Goal: Submit feedback/report problem: Submit feedback/report problem

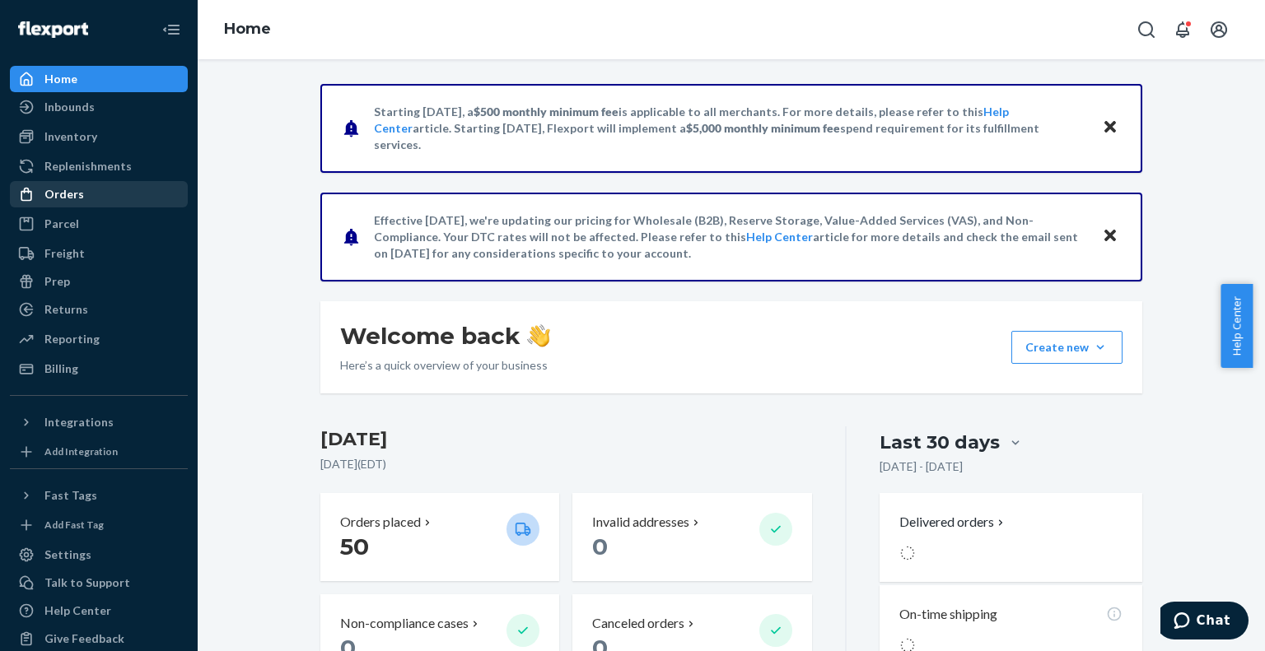
click at [76, 188] on div "Orders" at bounding box center [64, 194] width 40 height 16
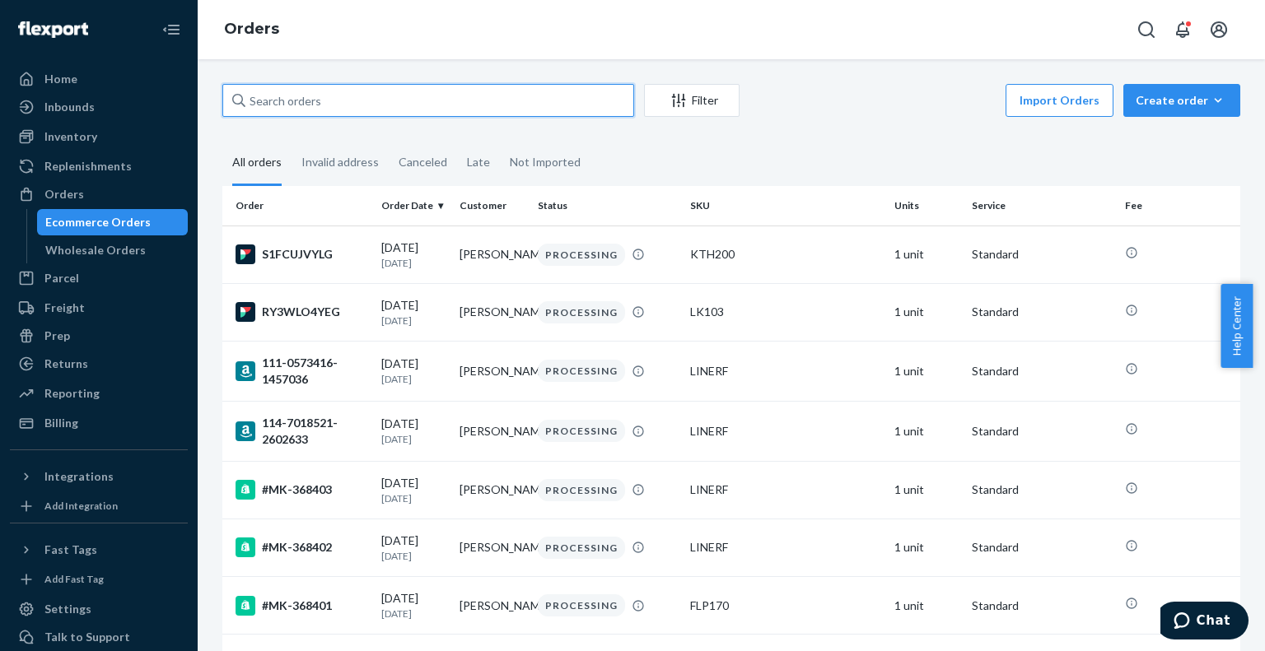
click at [403, 90] on input "text" at bounding box center [428, 100] width 412 height 33
paste input "MK-366635"
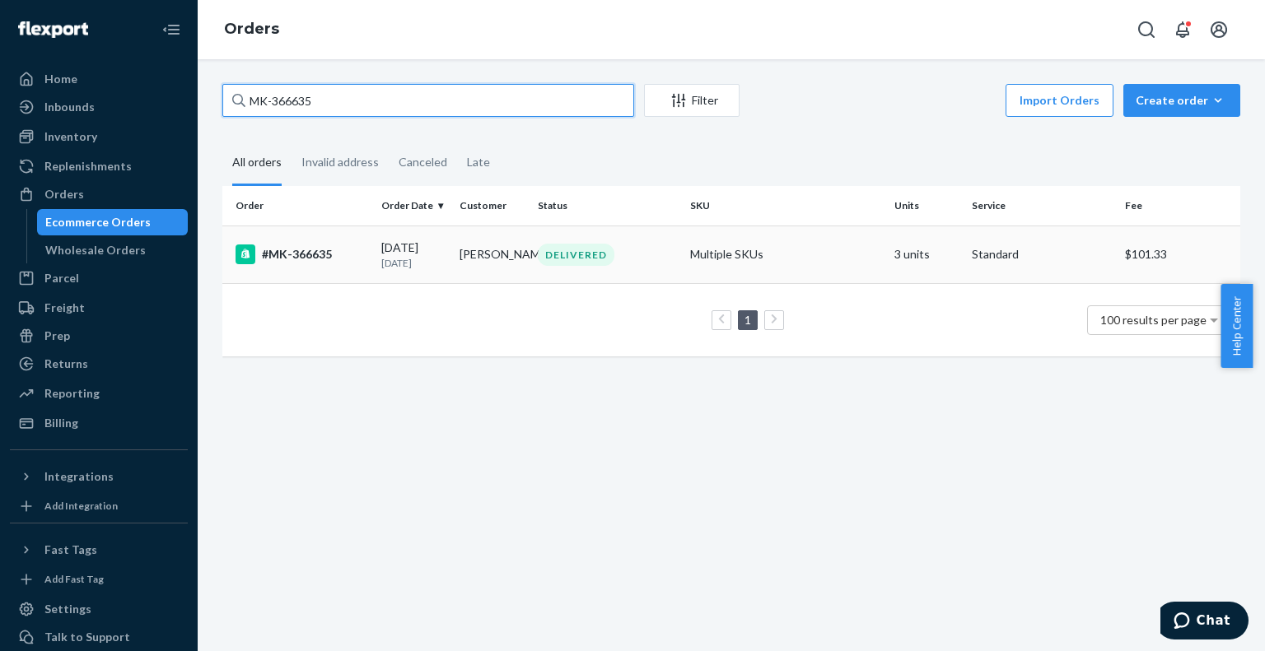
type input "MK-366635"
click at [304, 251] on div "#MK-366635" at bounding box center [301, 255] width 133 height 20
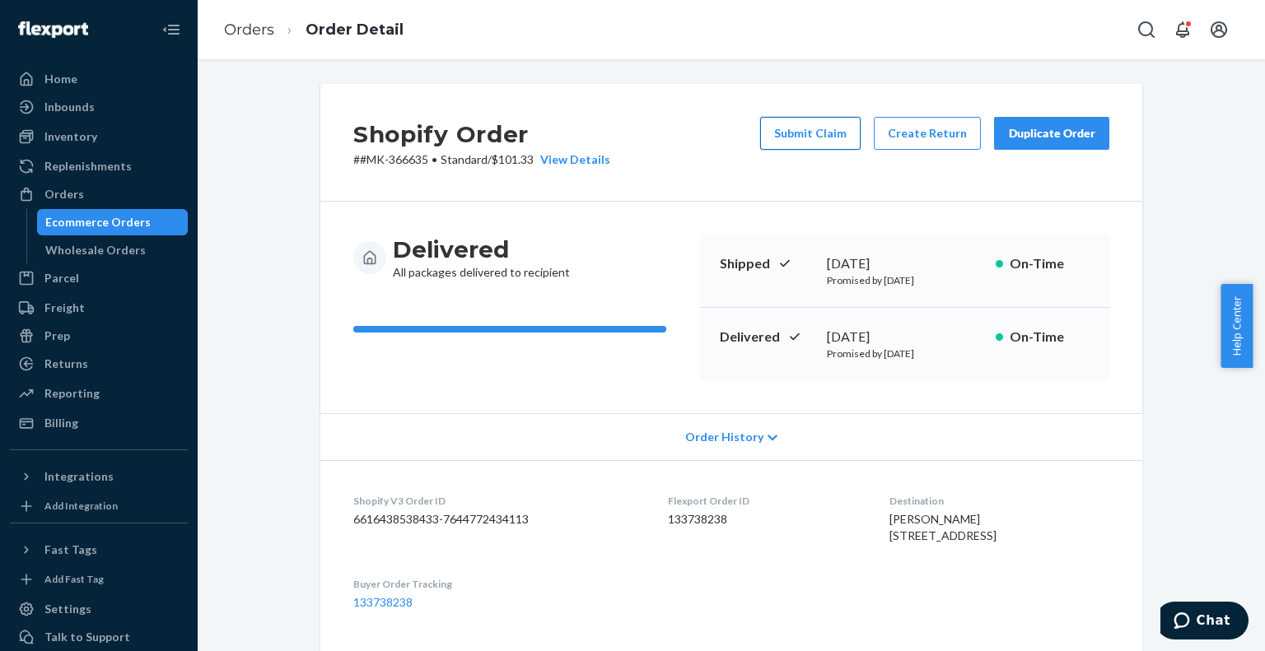
click at [818, 131] on button "Submit Claim" at bounding box center [810, 133] width 100 height 33
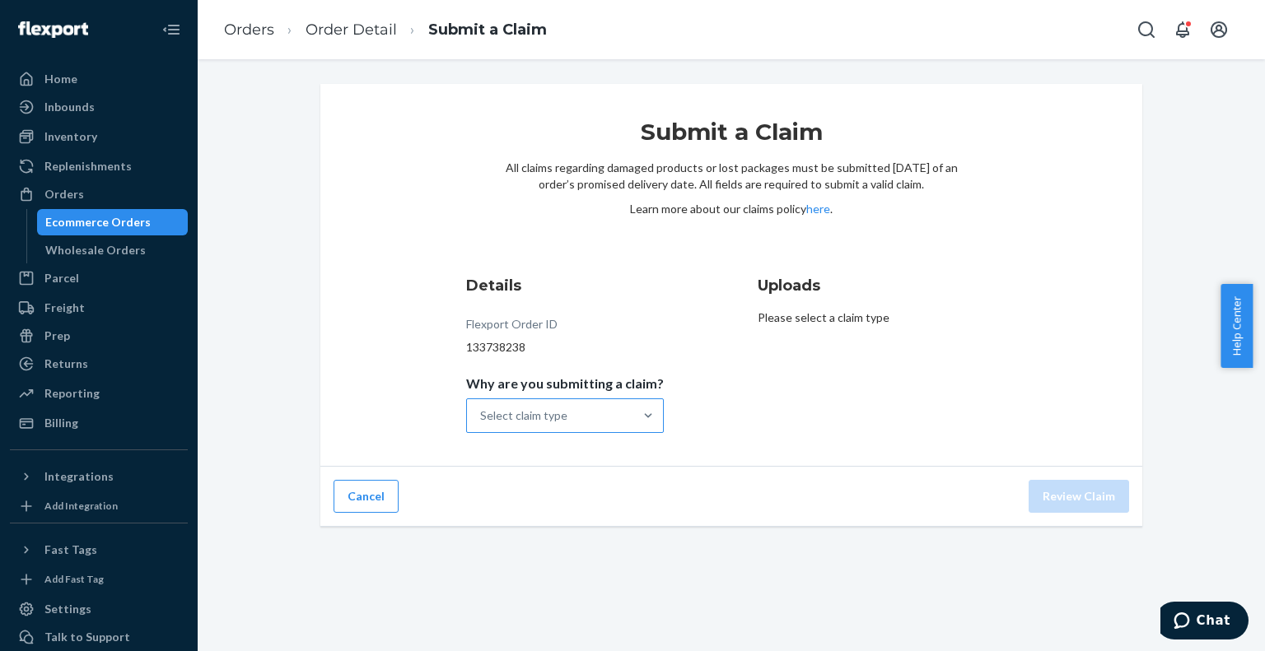
click at [545, 408] on div "Select claim type" at bounding box center [523, 416] width 87 height 16
click at [482, 408] on input "Why are you submitting a claim? Select claim type" at bounding box center [481, 416] width 2 height 16
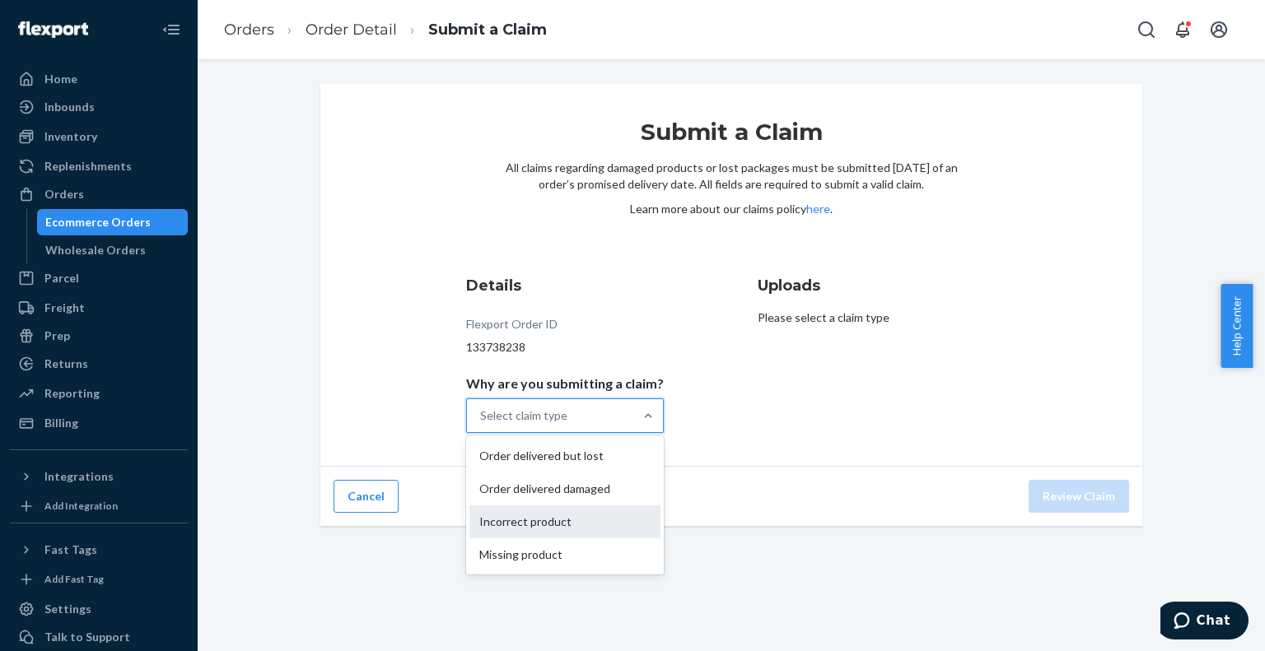
click at [571, 520] on div "Incorrect product" at bounding box center [564, 522] width 191 height 33
click at [482, 424] on input "Why are you submitting a claim? option Incorrect product focused, 3 of 4. 4 res…" at bounding box center [481, 416] width 2 height 16
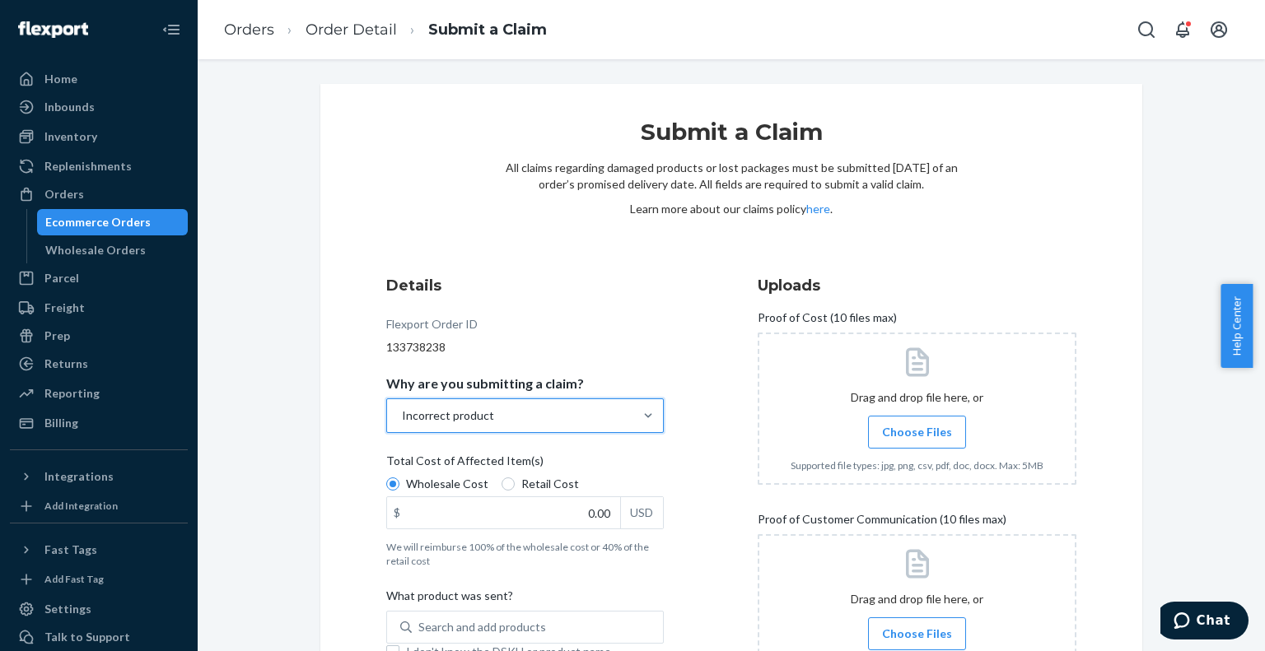
scroll to position [82, 0]
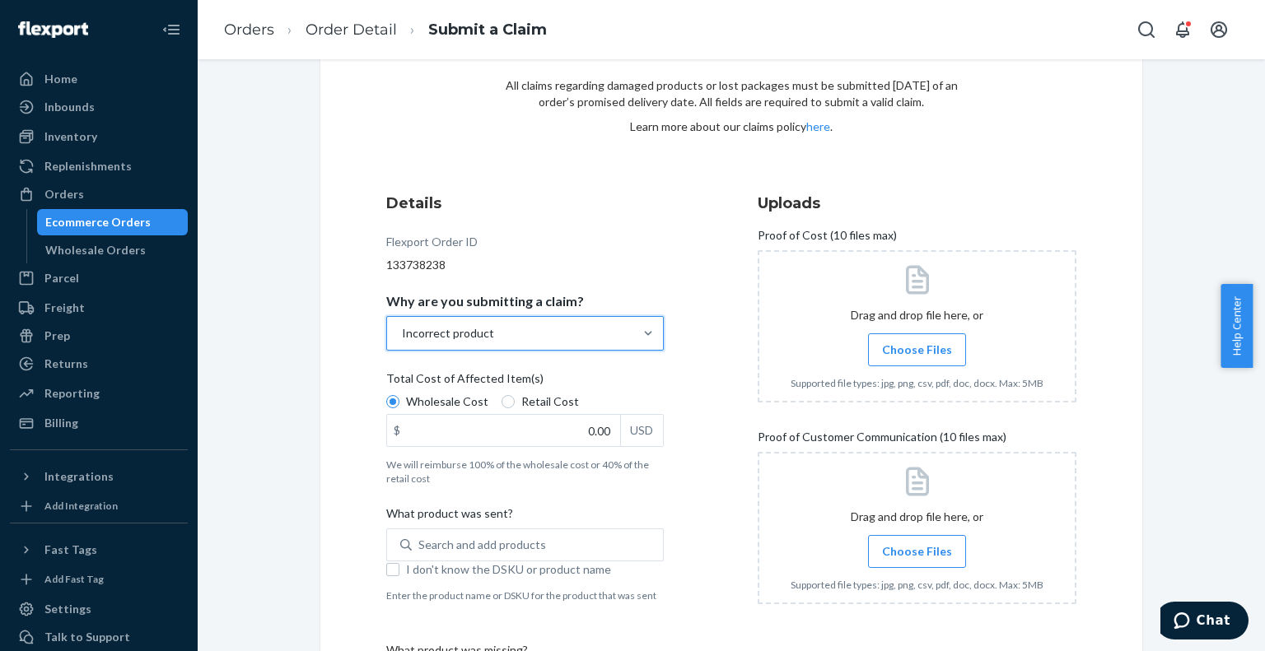
click at [562, 396] on span "Retail Cost" at bounding box center [550, 402] width 58 height 16
click at [515, 396] on input "Retail Cost" at bounding box center [507, 401] width 13 height 13
radio input "true"
radio input "false"
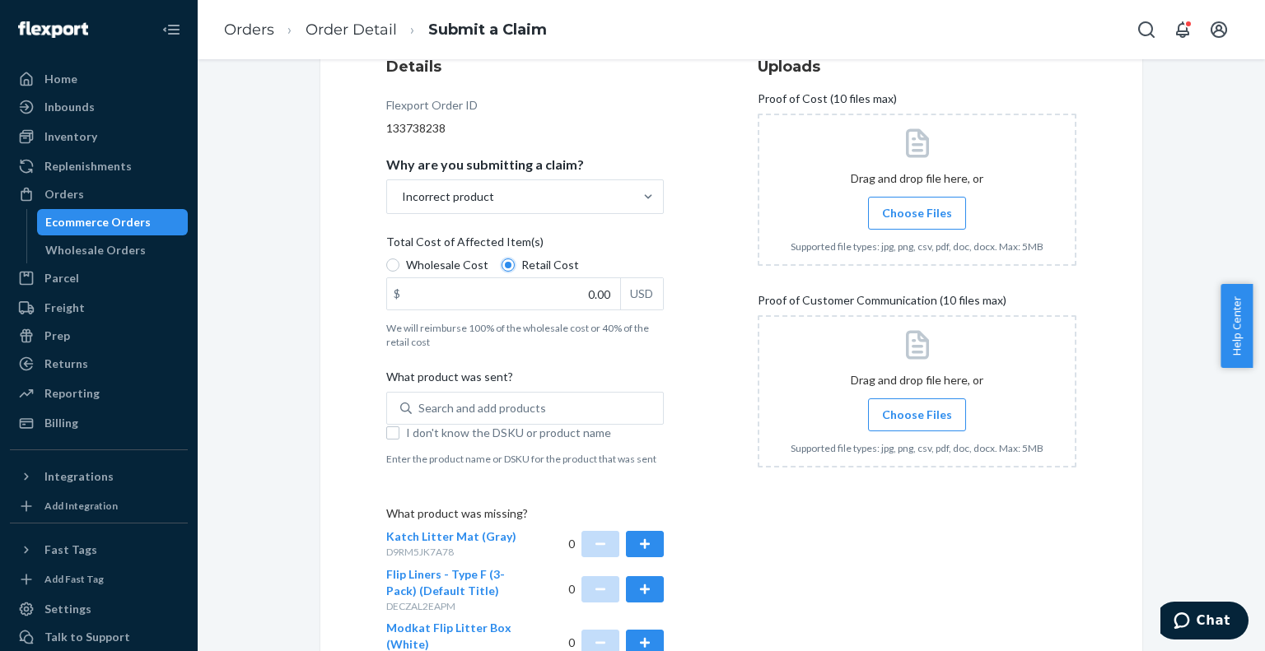
scroll to position [247, 0]
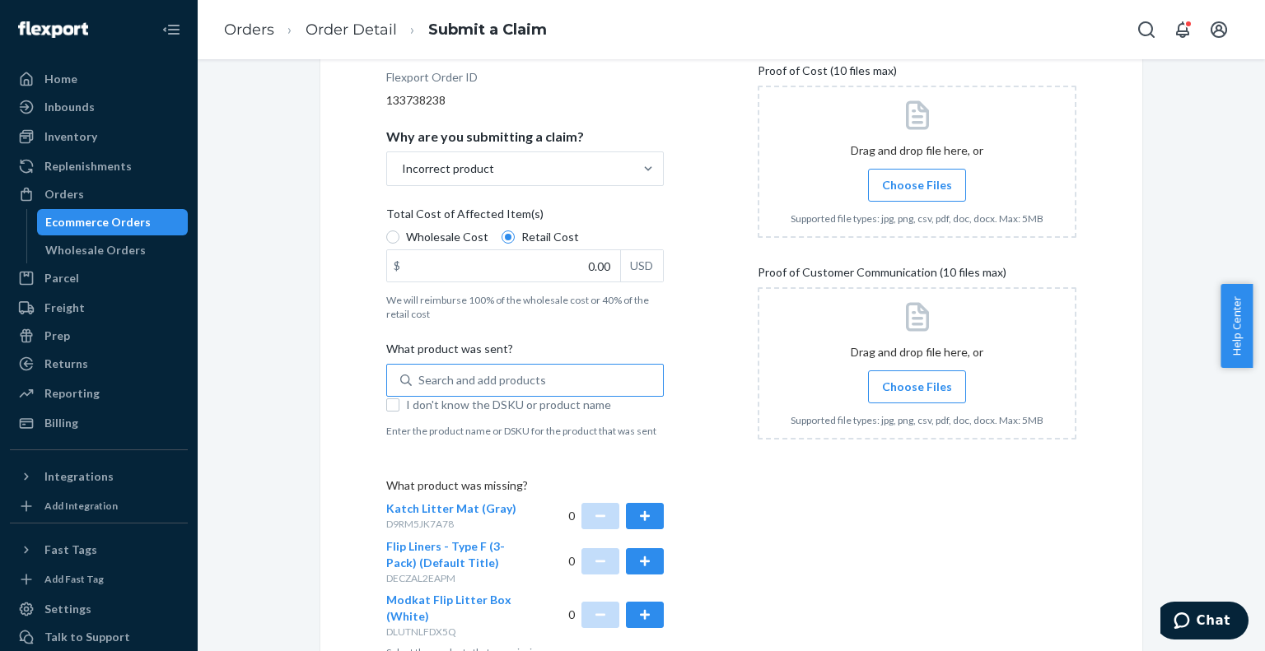
click at [453, 375] on div "Search and add products" at bounding box center [482, 380] width 128 height 16
click at [420, 375] on input "Search and add products" at bounding box center [419, 380] width 2 height 16
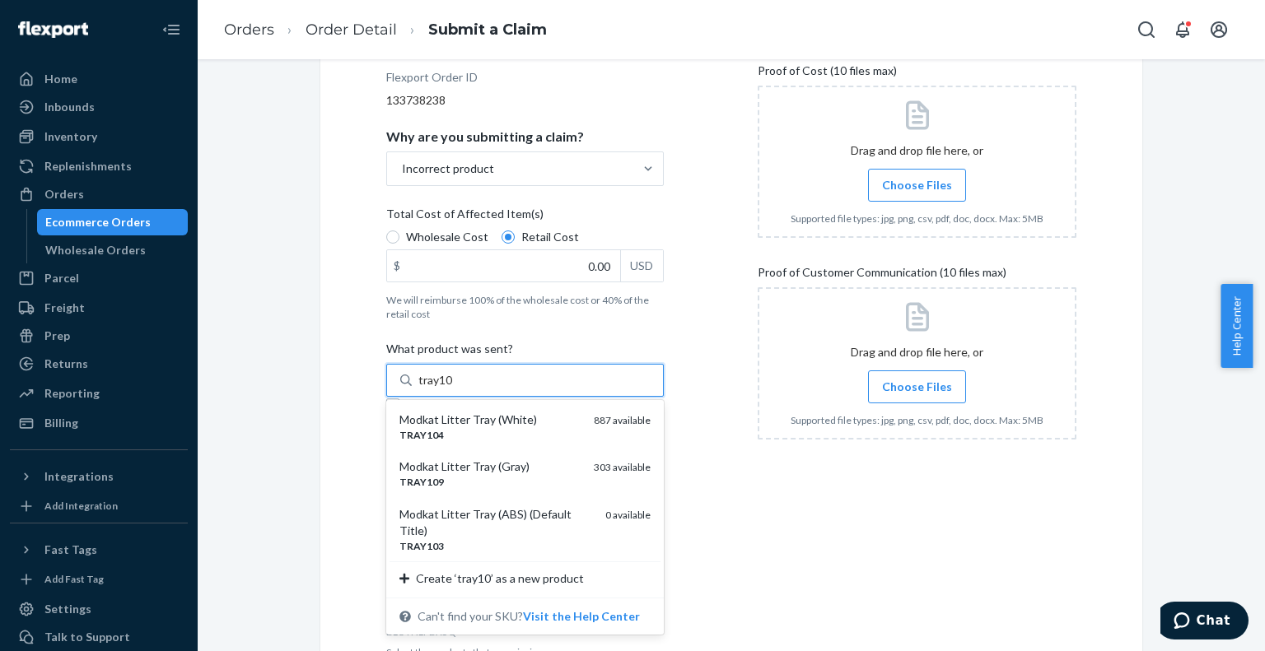
type input "tray104"
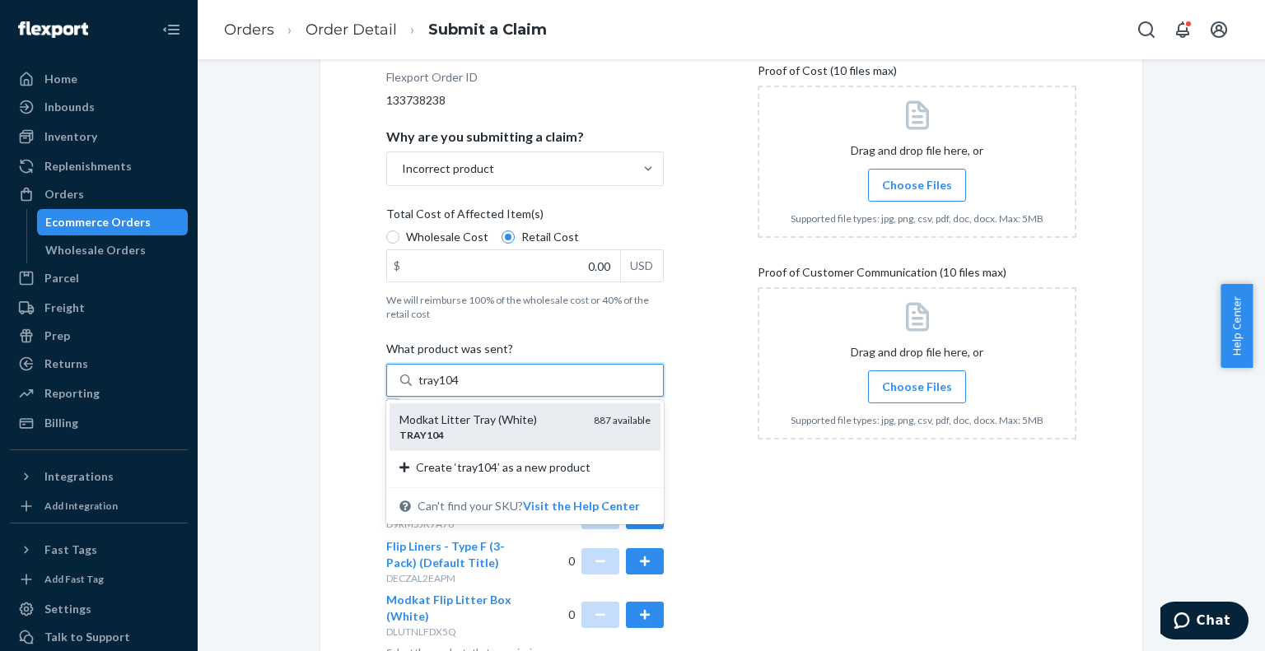
click at [527, 424] on div "Modkat Litter Tray (White)" at bounding box center [489, 420] width 181 height 16
click at [460, 389] on input "tray104" at bounding box center [439, 380] width 42 height 16
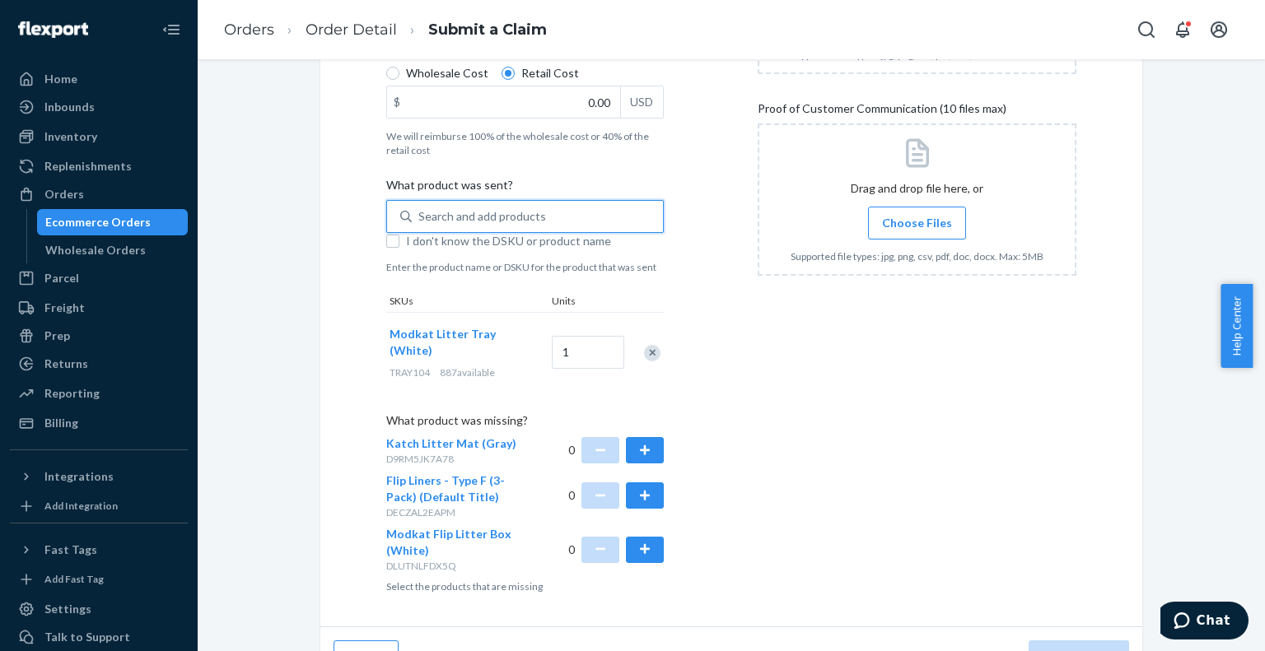
scroll to position [412, 0]
click at [638, 539] on button "button" at bounding box center [645, 549] width 38 height 26
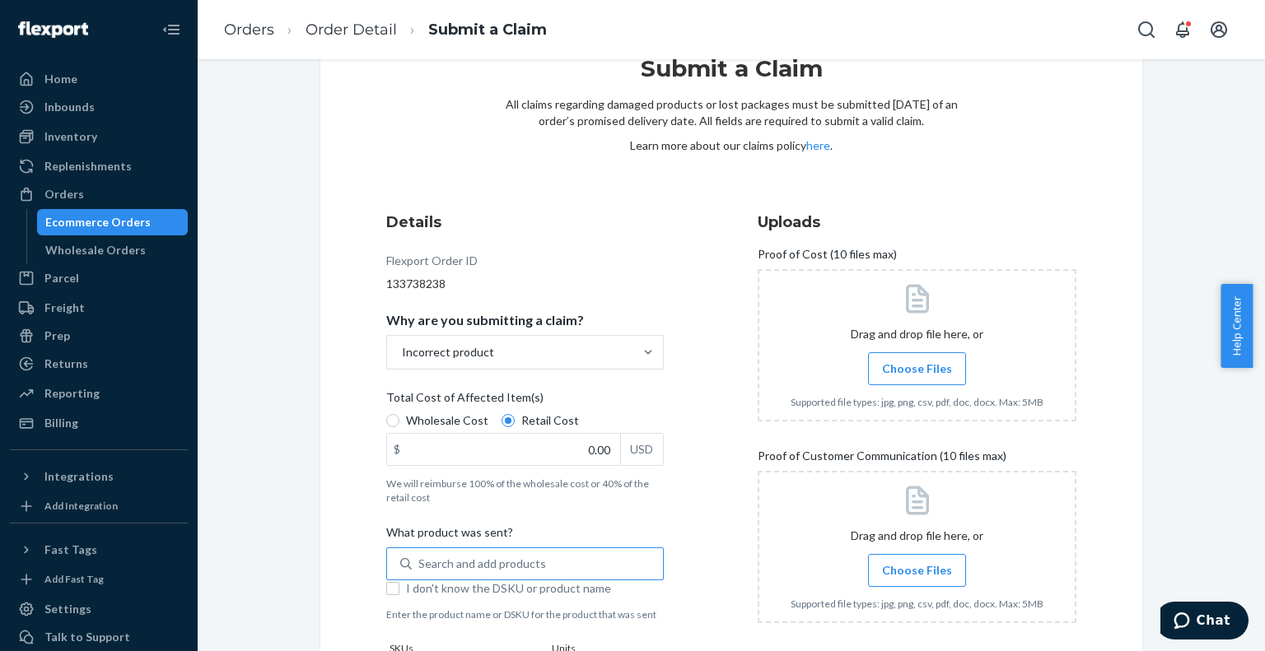
scroll to position [165, 0]
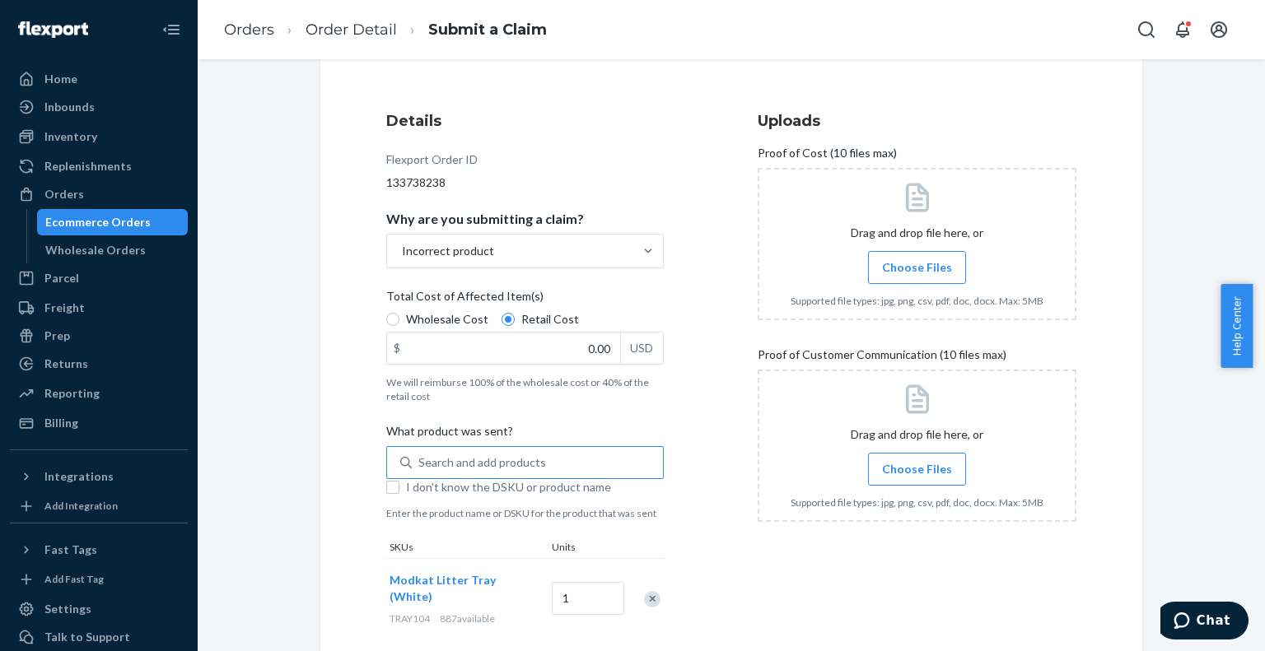
click at [902, 469] on span "Choose Files" at bounding box center [917, 469] width 70 height 16
click at [916, 469] on input "Choose Files" at bounding box center [916, 469] width 1 height 18
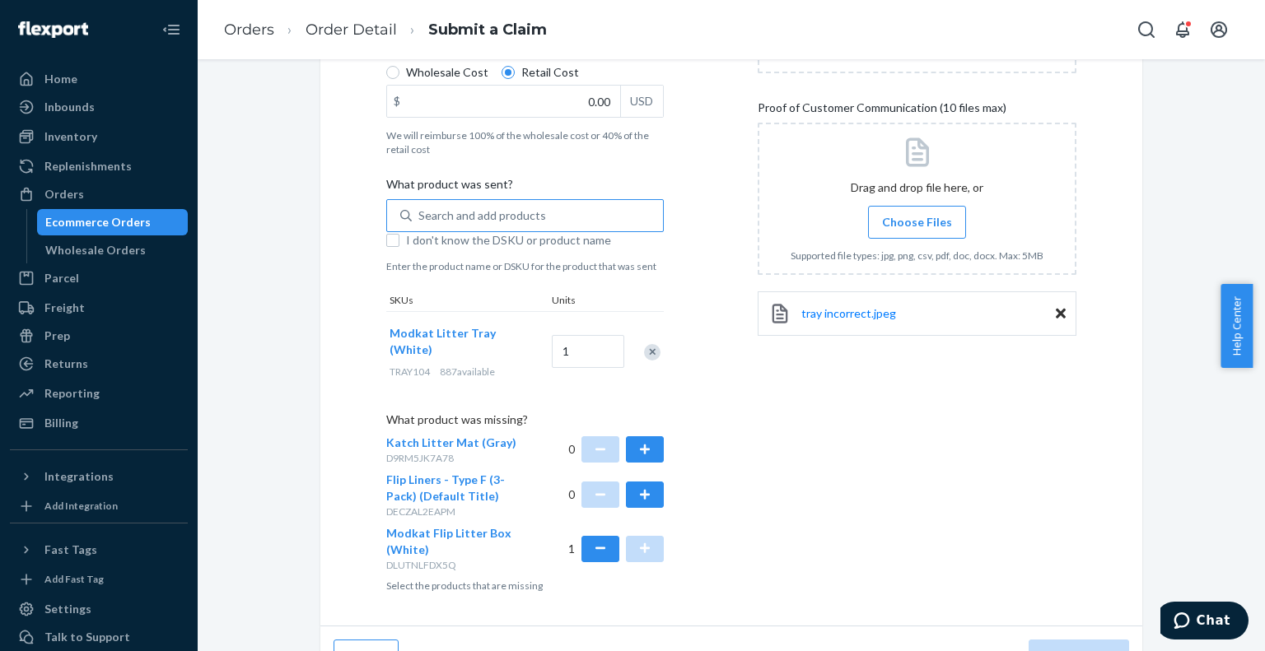
scroll to position [432, 0]
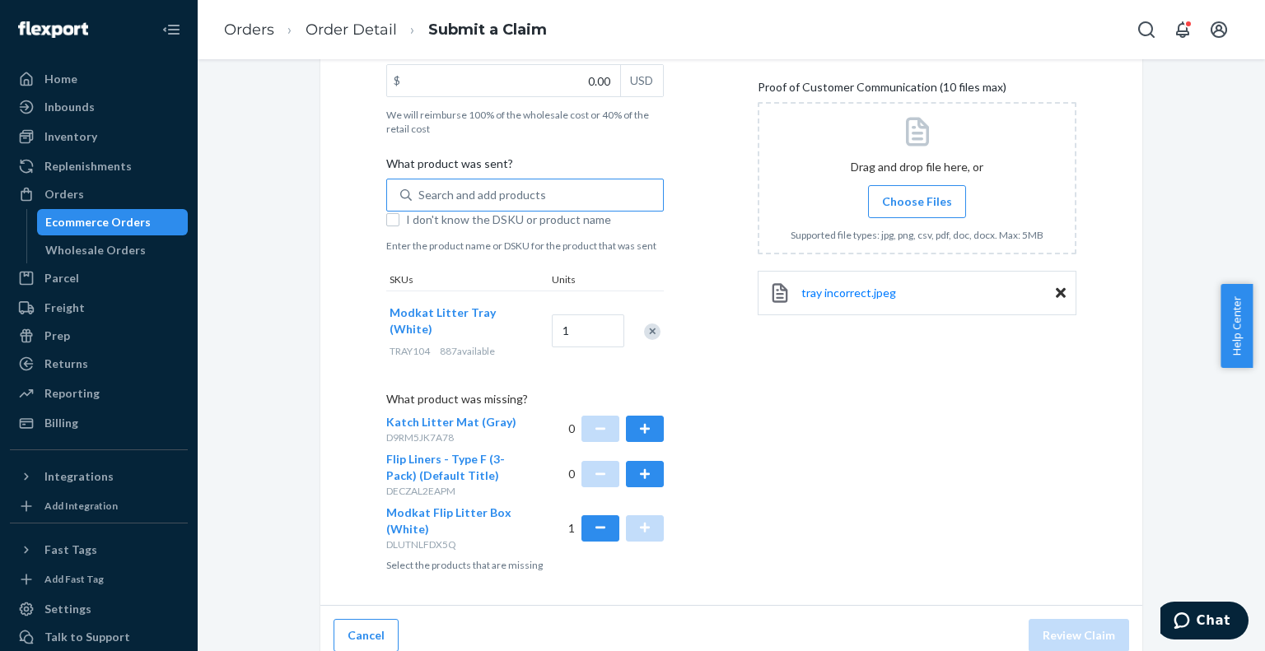
click at [1011, 464] on div "Uploads Proof of Cost (10 files max) Drag and drop file here, or Choose Files S…" at bounding box center [917, 207] width 319 height 743
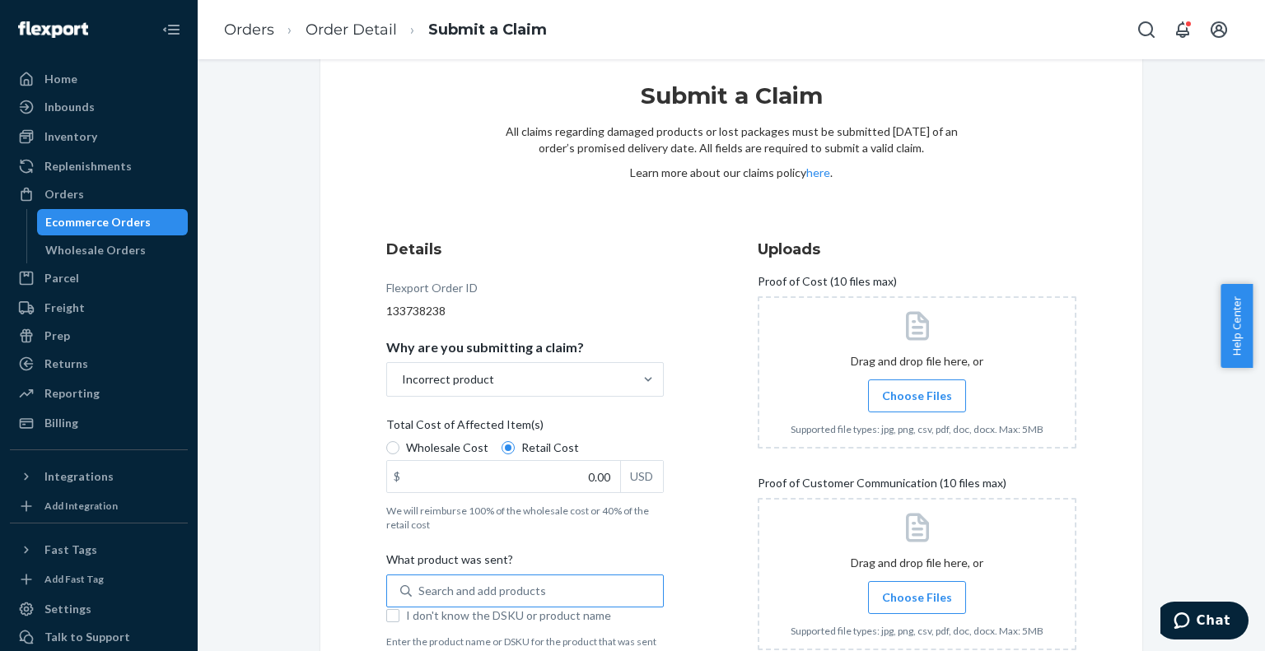
scroll to position [0, 0]
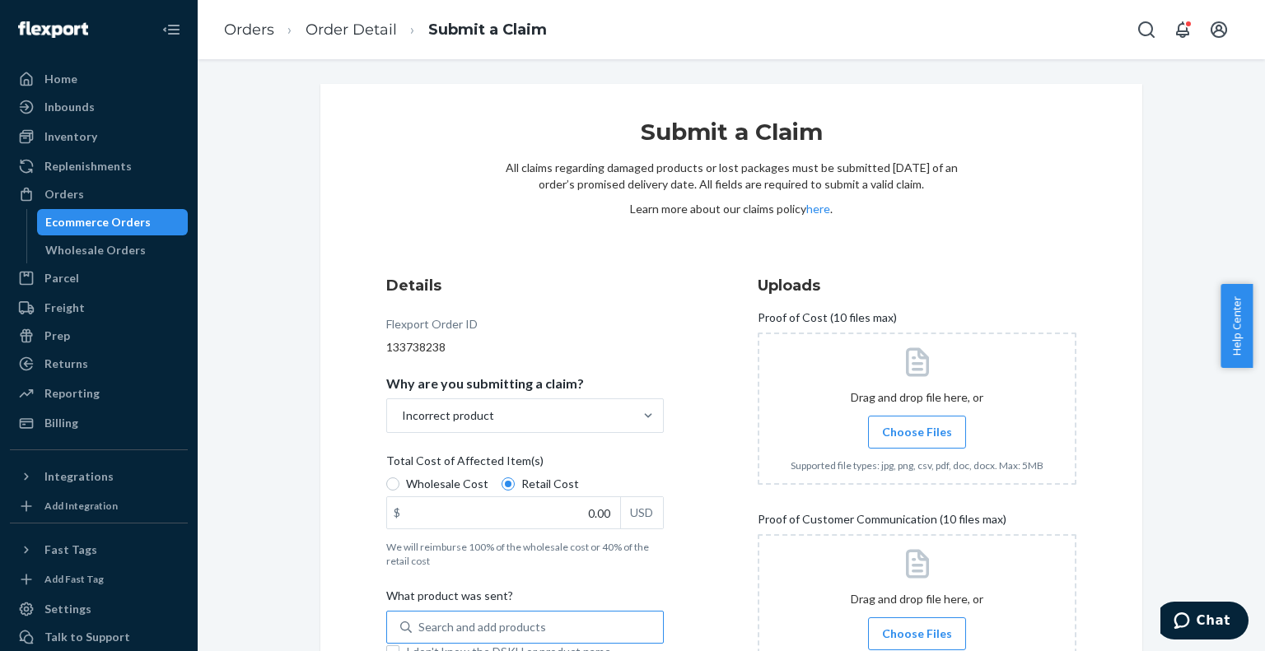
click at [908, 431] on span "Choose Files" at bounding box center [917, 432] width 70 height 16
click at [916, 431] on input "Choose Files" at bounding box center [916, 432] width 1 height 18
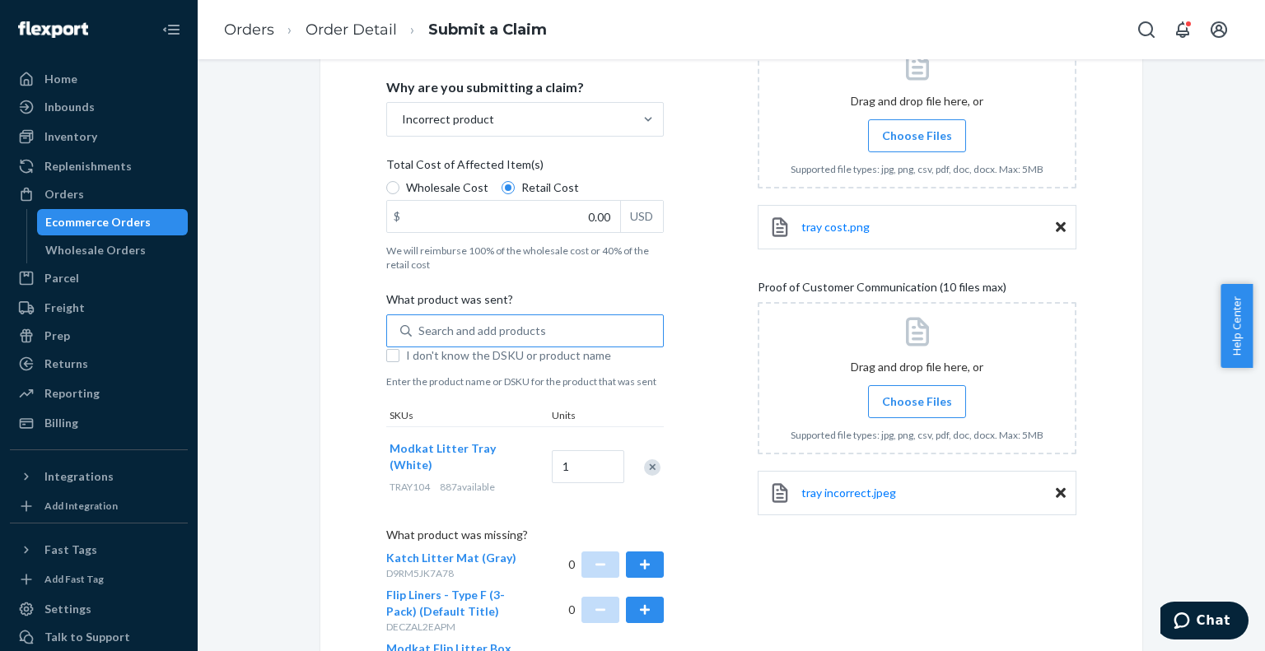
scroll to position [268, 0]
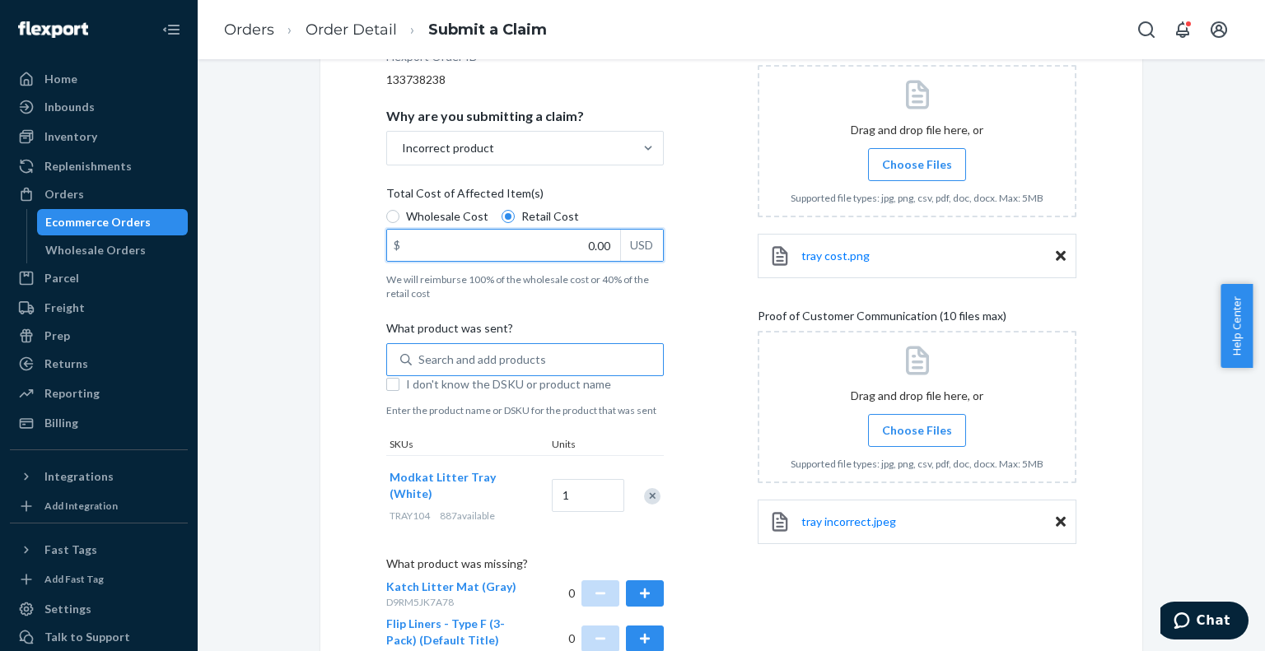
drag, startPoint x: 422, startPoint y: 243, endPoint x: 389, endPoint y: 243, distance: 32.9
click at [389, 243] on div "$ 0.00 USD" at bounding box center [524, 245] width 277 height 33
click at [389, 243] on input "0.00" at bounding box center [503, 245] width 233 height 31
click at [399, 243] on div "$" at bounding box center [397, 245] width 20 height 31
click at [399, 243] on input "0.00" at bounding box center [503, 245] width 233 height 31
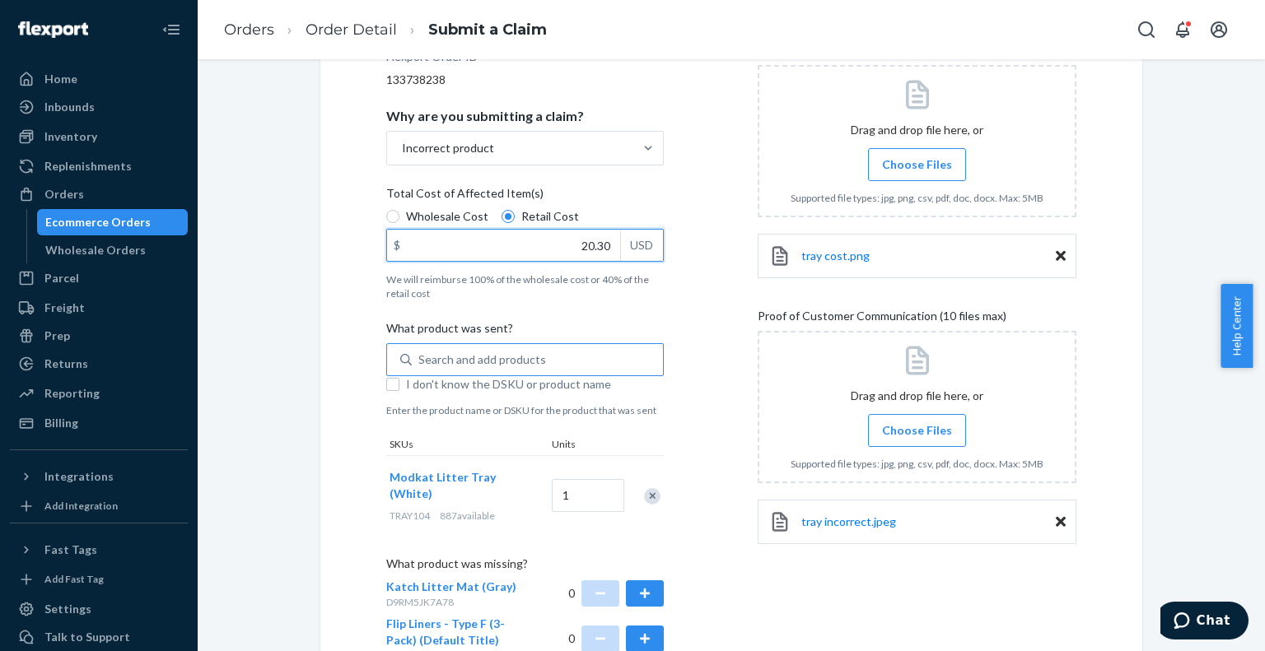
type input "20.30"
click at [711, 274] on div "Details Flexport Order ID 133738238 Why are you submitting a claim? Incorrect p…" at bounding box center [731, 372] width 690 height 730
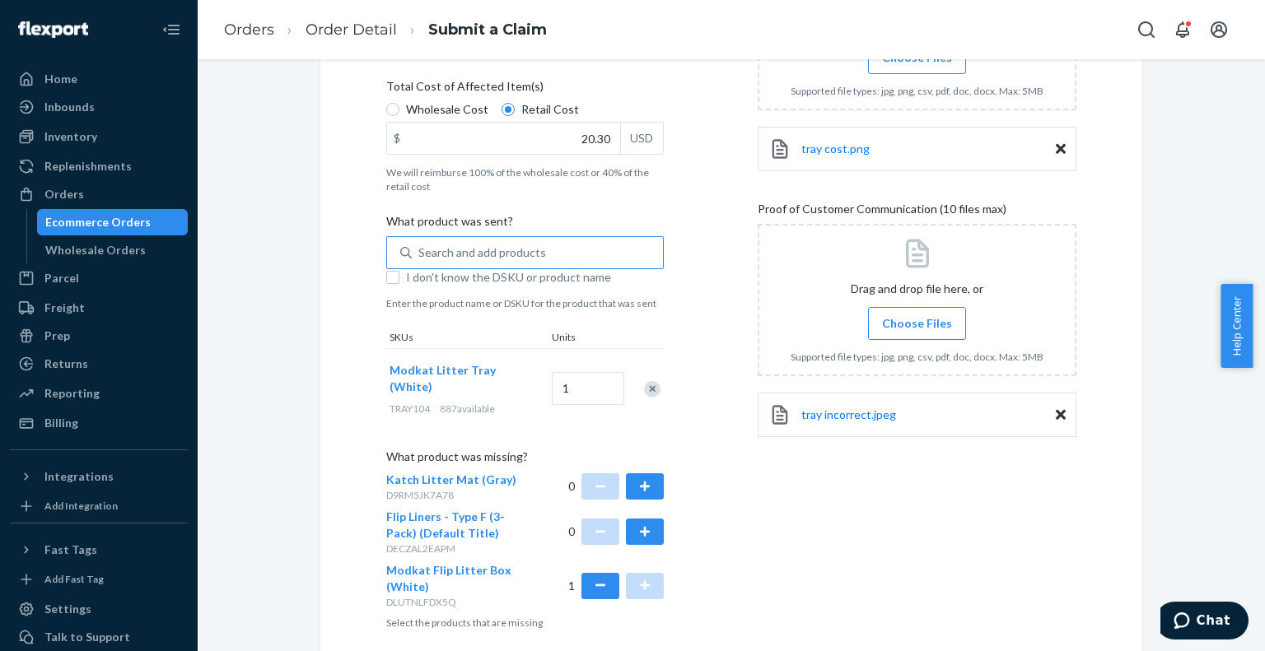
scroll to position [432, 0]
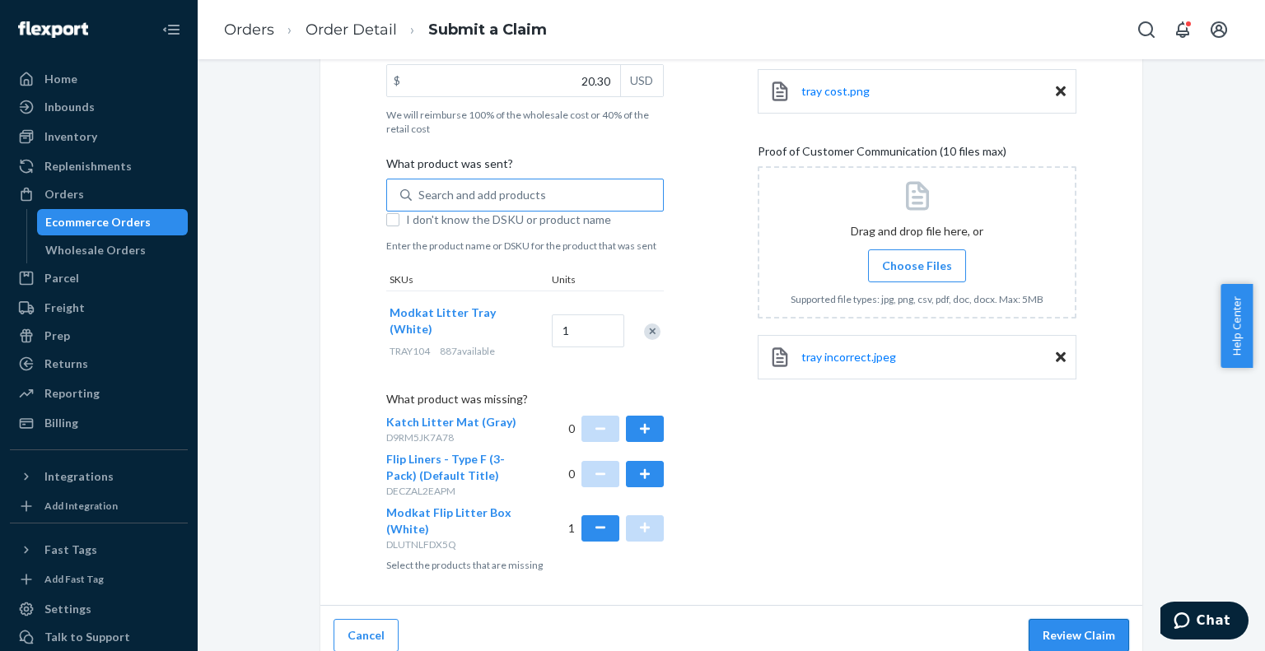
click at [1082, 619] on button "Review Claim" at bounding box center [1078, 635] width 100 height 33
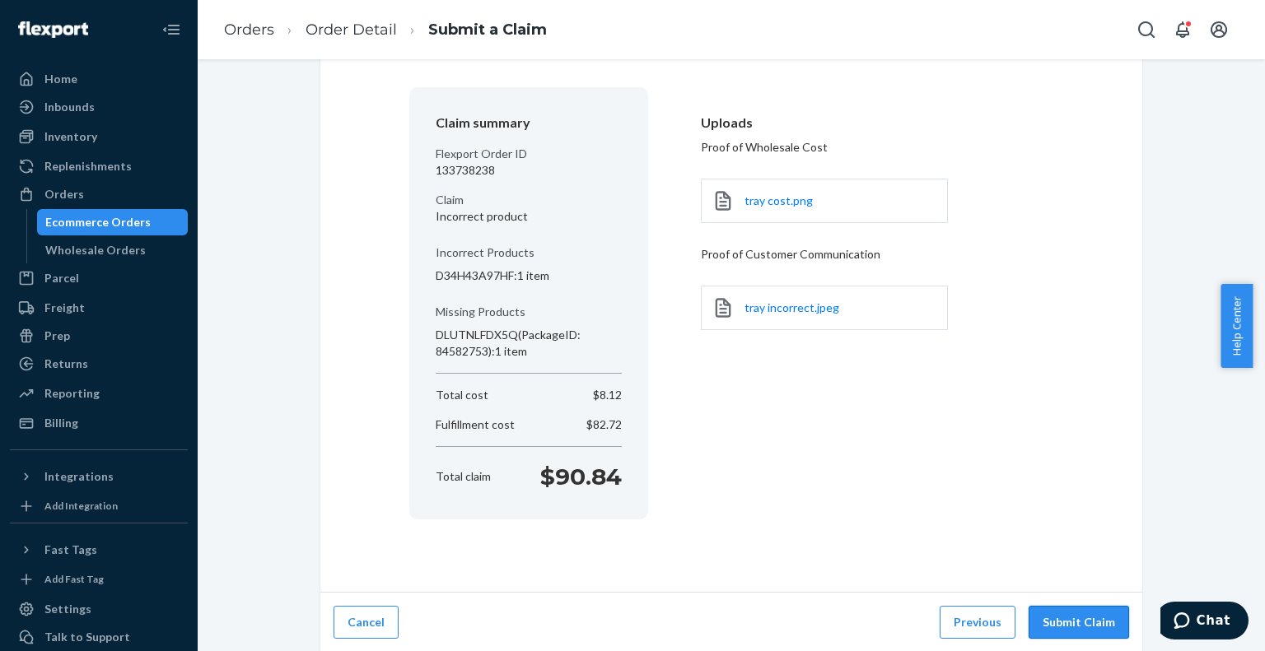
click at [1077, 623] on button "Submit Claim" at bounding box center [1078, 622] width 100 height 33
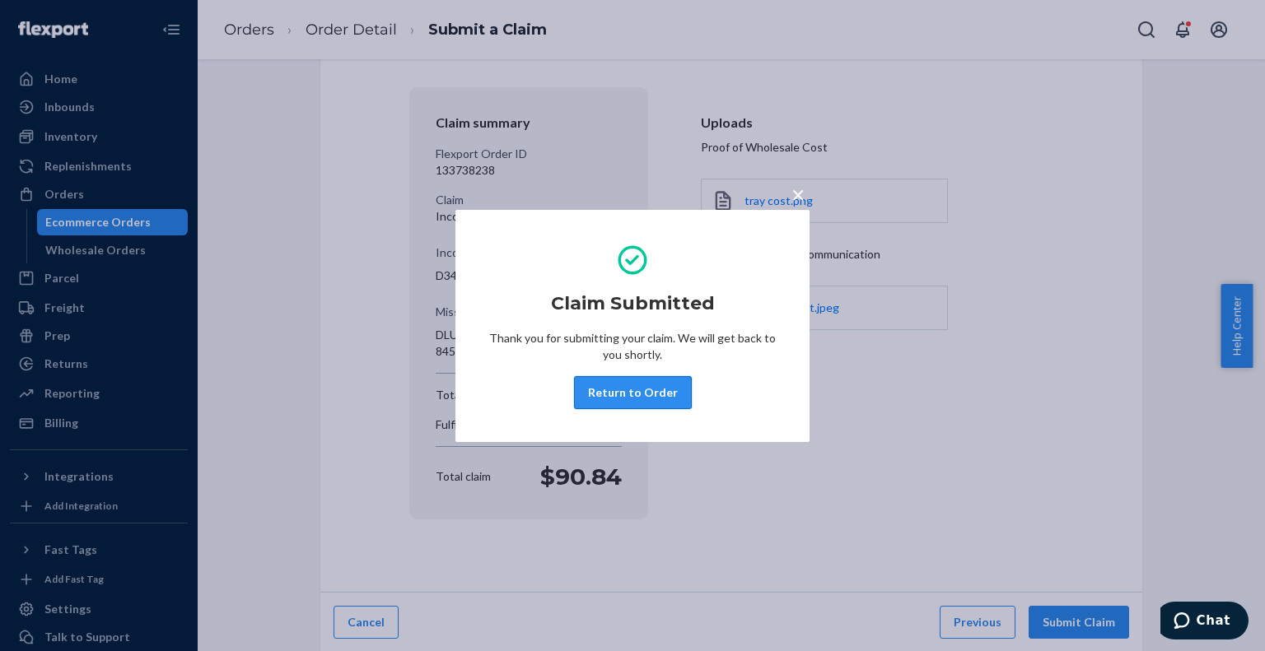
click at [675, 389] on button "Return to Order" at bounding box center [633, 392] width 118 height 33
